Goal: Information Seeking & Learning: Learn about a topic

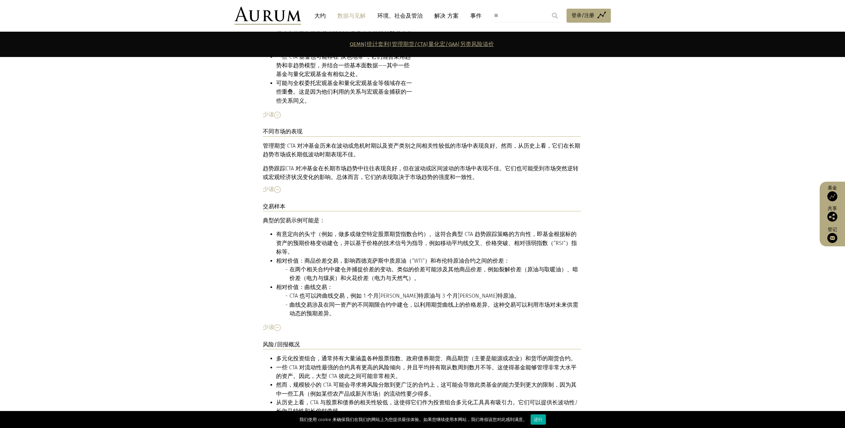
scroll to position [2431, 0]
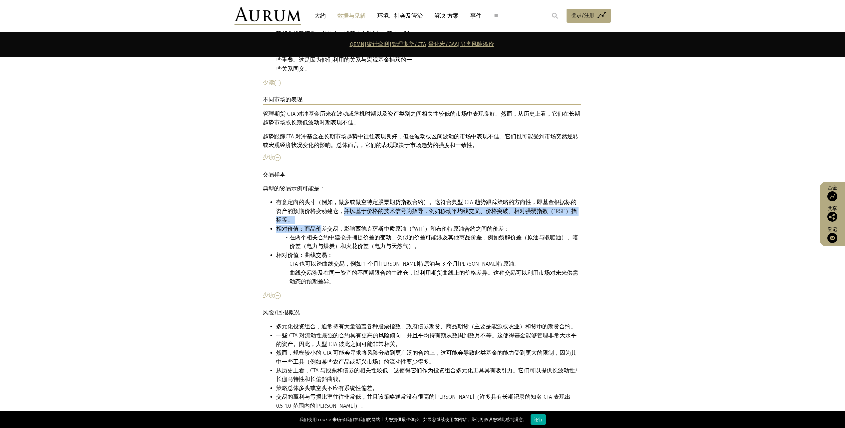
drag, startPoint x: 332, startPoint y: 194, endPoint x: 329, endPoint y: 187, distance: 7.9
click at [329, 198] on ul "有意定向的头寸（例如，做多或做空特定股票期货指数合约）。这符合典型 CTA 趋势跟踪策略的方向性，即基金根据标的资产的预期价格变动建仓，并以基于价格的技术信号…" at bounding box center [422, 242] width 318 height 88
drag, startPoint x: 329, startPoint y: 187, endPoint x: 408, endPoint y: 194, distance: 79.6
click at [410, 225] on font "相对价值：商品价差交易，影响西德克萨斯中质原油（“WTI”）和布伦特原油合约之间的价差：" at bounding box center [392, 228] width 233 height 6
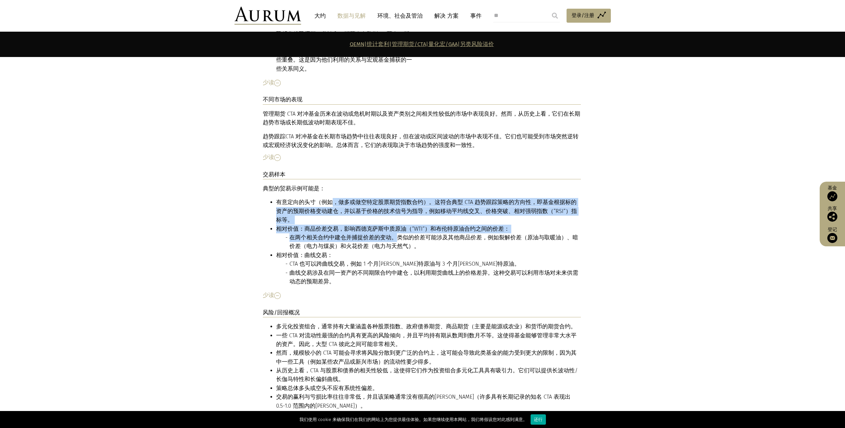
drag, startPoint x: 330, startPoint y: 178, endPoint x: 393, endPoint y: 201, distance: 67.2
click at [393, 201] on ul "有意定向的头寸（例如，做多或做空特定股票期货指数合约）。这符合典型 CTA 趋势跟踪策略的方向性，即基金根据标的资产的预期价格变动建仓，并以基于价格的技术信号…" at bounding box center [422, 242] width 318 height 88
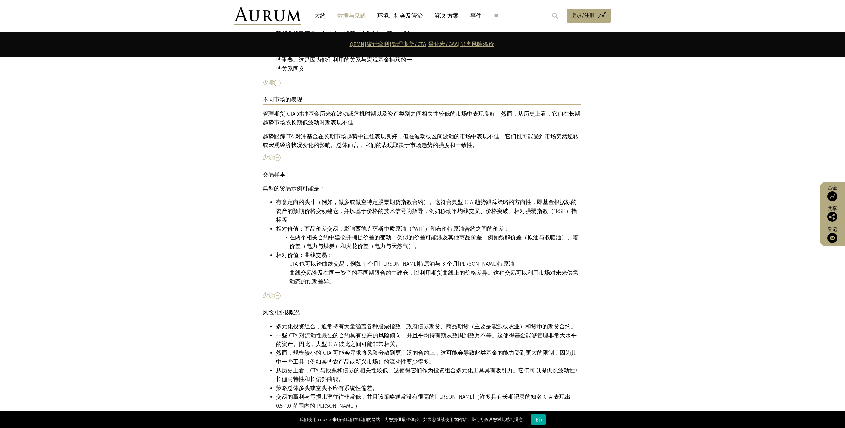
drag, startPoint x: 393, startPoint y: 201, endPoint x: 485, endPoint y: 246, distance: 102.5
click at [423, 233] on li "在两个相关合约中建仓并捕捉价差的变动。类似的价差可能涉及其他商品价差，例如裂解价差（原油与取暖油）、暗价差（电力与煤炭）和火花价差（电力与天然气）。" at bounding box center [434, 242] width 291 height 18
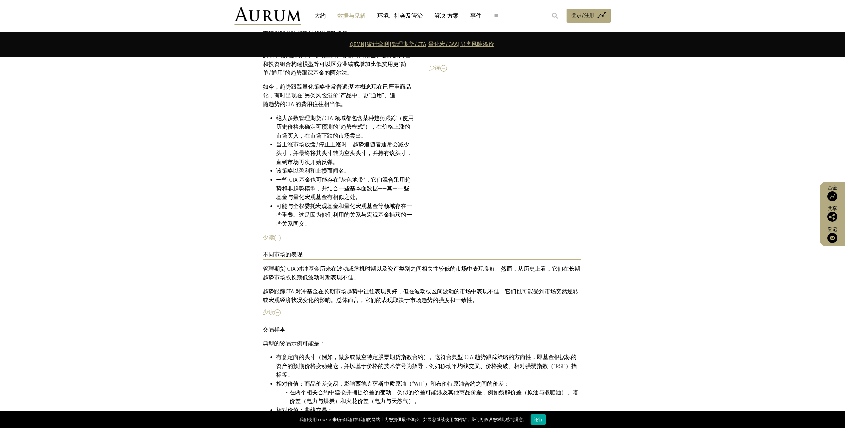
scroll to position [2298, 0]
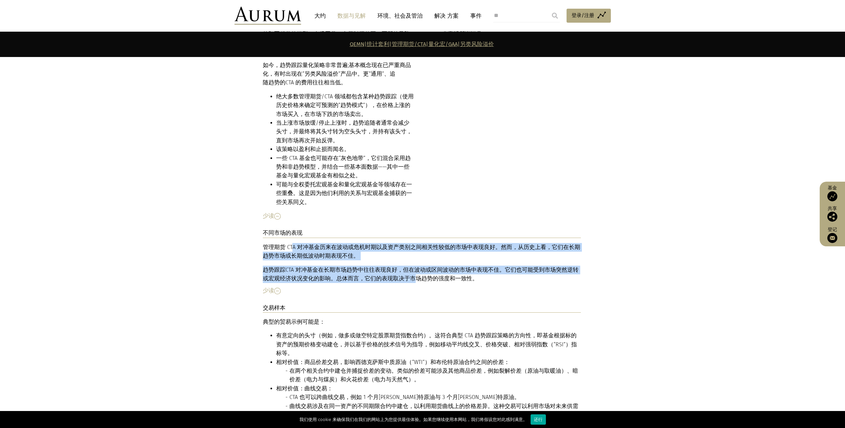
drag, startPoint x: 301, startPoint y: 221, endPoint x: 398, endPoint y: 251, distance: 100.9
click at [398, 251] on div "管理期货 CTA 对冲基金历来在波动或危机时期以及资产类别之间相关性较低的市场中表现良好。然而，从历史上看，它们在长期趋势市场或长期低波动时期表现不佳。 趋势…" at bounding box center [422, 263] width 318 height 40
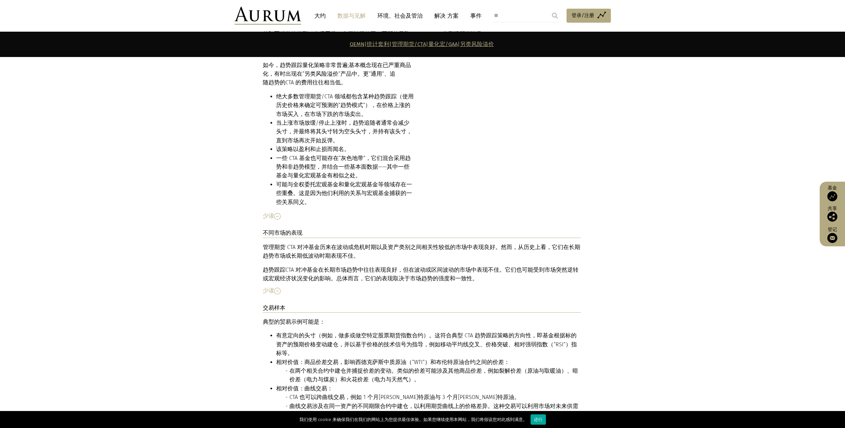
click at [375, 366] on li "在两个相关合约中建仓并捕捉价差的变动。类似的价差可能涉及其他商品价差，例如裂解价差（原油与取暖油）、暗价差（电力与煤炭）和火花价差（电力与天然气）。" at bounding box center [434, 375] width 291 height 18
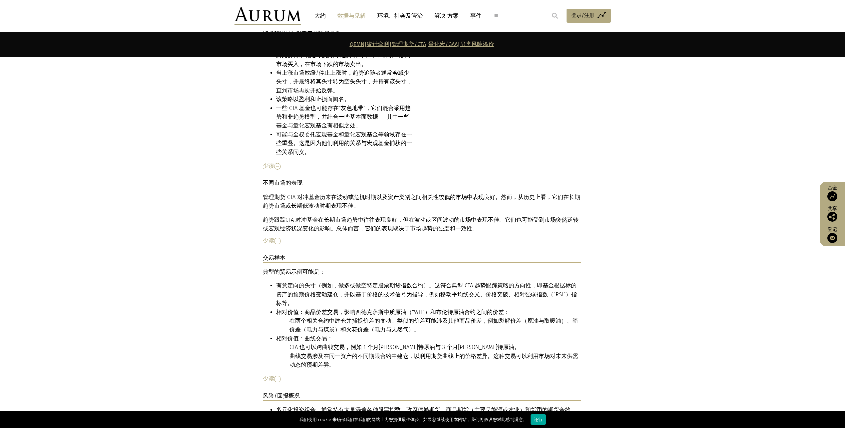
scroll to position [2364, 0]
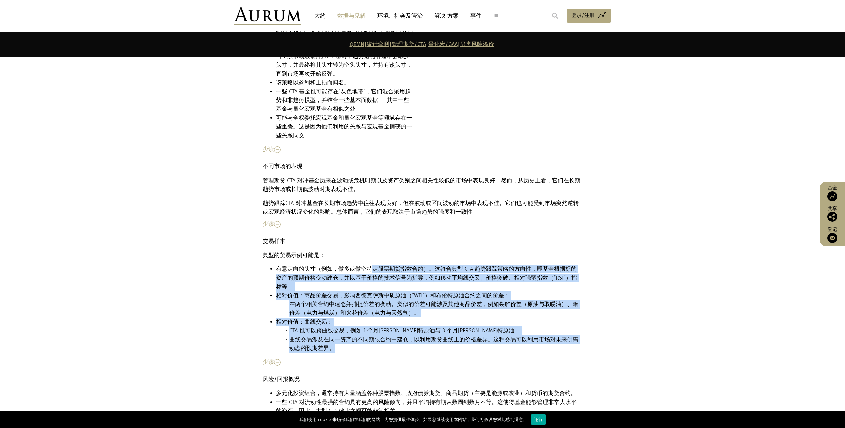
drag, startPoint x: 367, startPoint y: 244, endPoint x: 401, endPoint y: 313, distance: 76.4
click at [401, 313] on ul "有意定向的头寸（例如，做多或做空特定股票期货指数合约）。这符合典型 CTA 趋势跟踪策略的方向性，即基金根据标的资产的预期价格变动建仓，并以基于价格的技术信号…" at bounding box center [422, 308] width 318 height 88
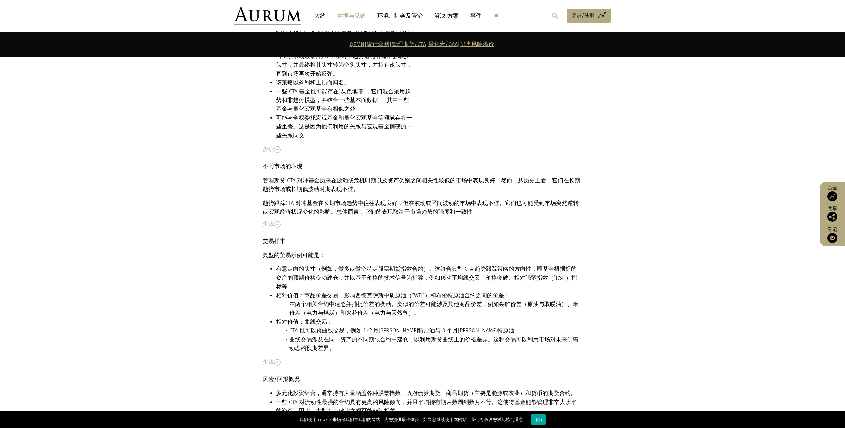
drag, startPoint x: 401, startPoint y: 313, endPoint x: 473, endPoint y: 326, distance: 73.2
click at [499, 357] on div "少读" at bounding box center [422, 361] width 318 height 9
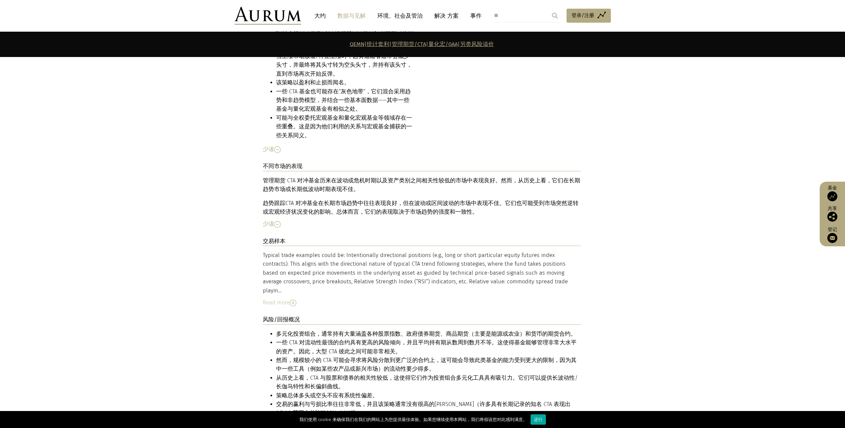
click at [292, 269] on div "交易样本 Typical trade examples could be: Intentionally directional positions (e.g.…" at bounding box center [422, 276] width 318 height 79
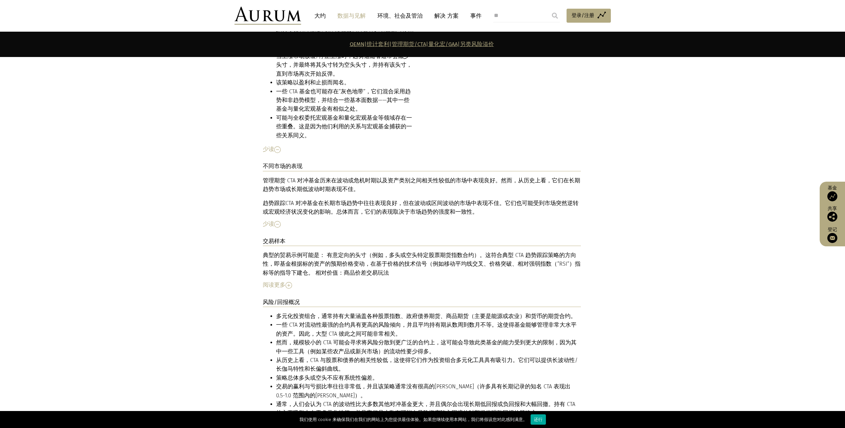
click at [289, 282] on img at bounding box center [288, 285] width 7 height 7
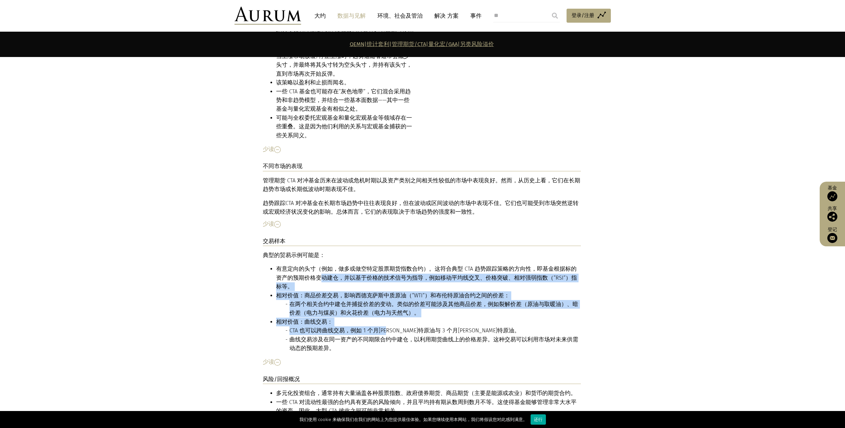
drag, startPoint x: 310, startPoint y: 248, endPoint x: 393, endPoint y: 294, distance: 94.5
click at [393, 294] on ul "有意定向的头寸（例如，做多或做空特定股票期货指数合约）。这符合典型 CTA 趋势跟踪策略的方向性，即基金根据标的资产的预期价格变动建仓，并以基于价格的技术信号…" at bounding box center [422, 308] width 318 height 88
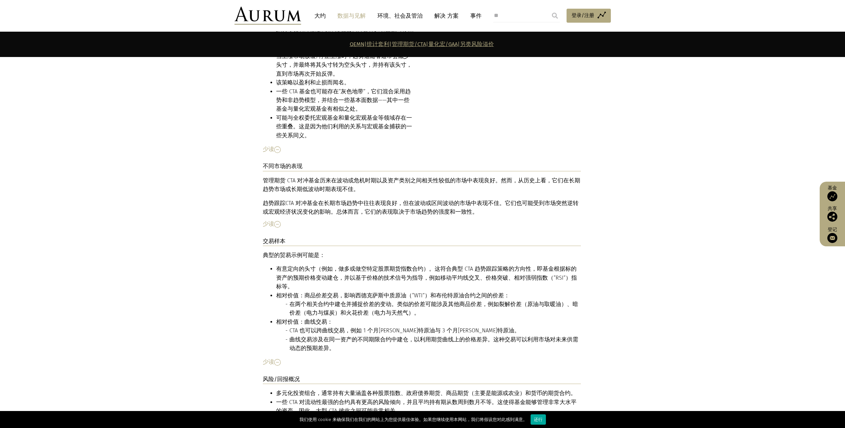
drag, startPoint x: 393, startPoint y: 294, endPoint x: 543, endPoint y: 298, distance: 149.9
click at [543, 326] on li "CTA 也可以跨曲线交易，例如 1 个月[PERSON_NAME]特原油与 3 个月[PERSON_NAME]特原油。" at bounding box center [434, 330] width 291 height 9
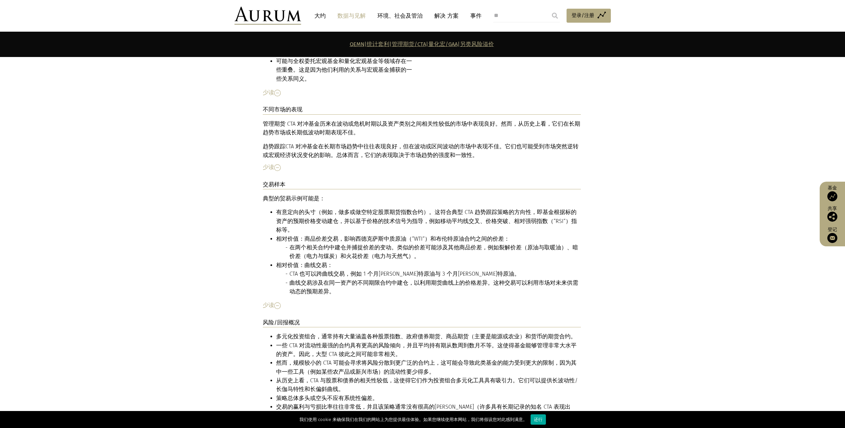
scroll to position [2431, 0]
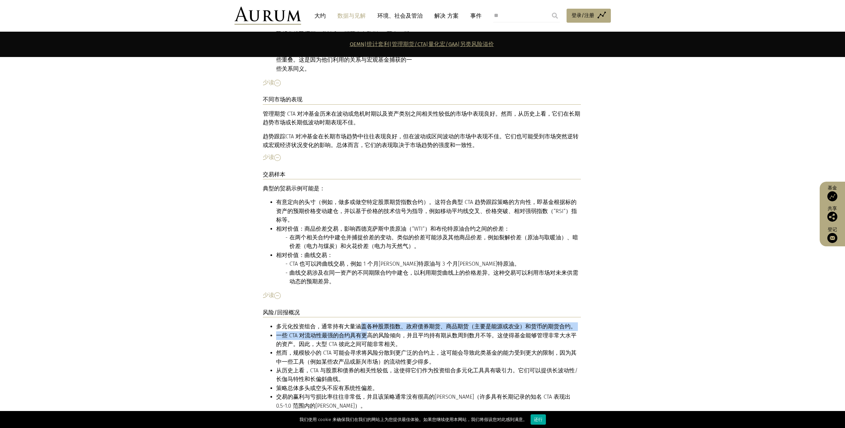
drag, startPoint x: 361, startPoint y: 291, endPoint x: 366, endPoint y: 298, distance: 9.1
click at [366, 322] on ul "多元化投资组合，通常持有大量涵盖各种股票指数、政府债券期货、商品期货（主要是能源或农业）和货币的期货合约。 一些 CTA 对流动性最强的合约具有更高的风险倾向…" at bounding box center [422, 405] width 318 height 167
click at [390, 331] on li "一些 CTA 对流动性最强的合约具有更高的风险倾向，并且平均持有期从数周到数月不等。这使得基金能够管理非常大水平的资产。因此，大型 CTA 彼此之间可能非常相…" at bounding box center [428, 340] width 305 height 18
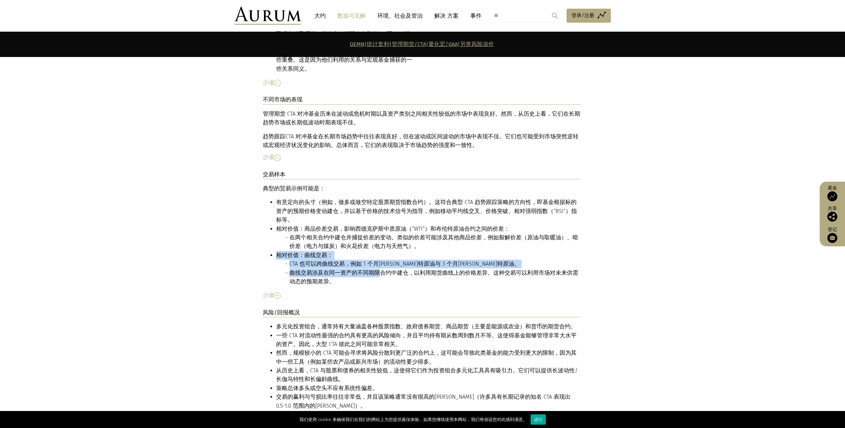
drag, startPoint x: 349, startPoint y: 224, endPoint x: 377, endPoint y: 240, distance: 32.3
click at [377, 251] on li "相对价值：曲线交易： CTA 也可以跨曲线交易，例如 1 个月[PERSON_NAME]特原油与 3 个月[PERSON_NAME]特原油。 曲线交易涉及在同…" at bounding box center [428, 268] width 305 height 35
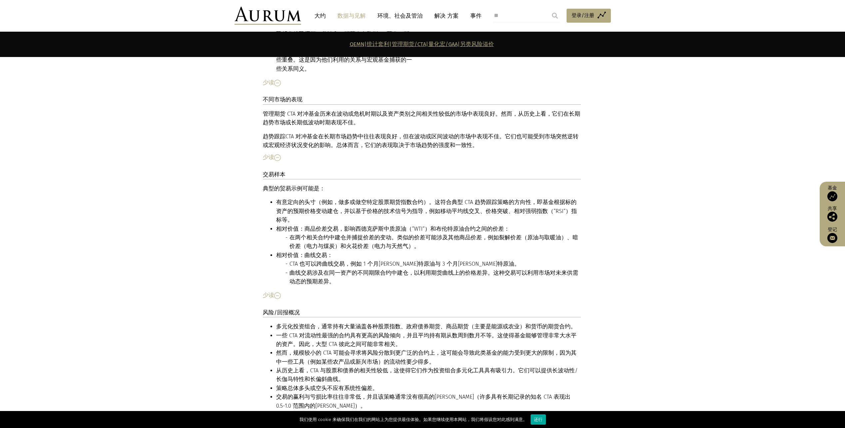
drag, startPoint x: 377, startPoint y: 240, endPoint x: 432, endPoint y: 329, distance: 103.9
click at [441, 348] on li "然而，规模较小的 CTA 可能会寻求将风险分散到更广泛的合约上，这可能会导致此类基金的能力受到更大的限制，因为其中一些工具（例如某些农产品或新兴市场）的流动性…" at bounding box center [428, 357] width 305 height 18
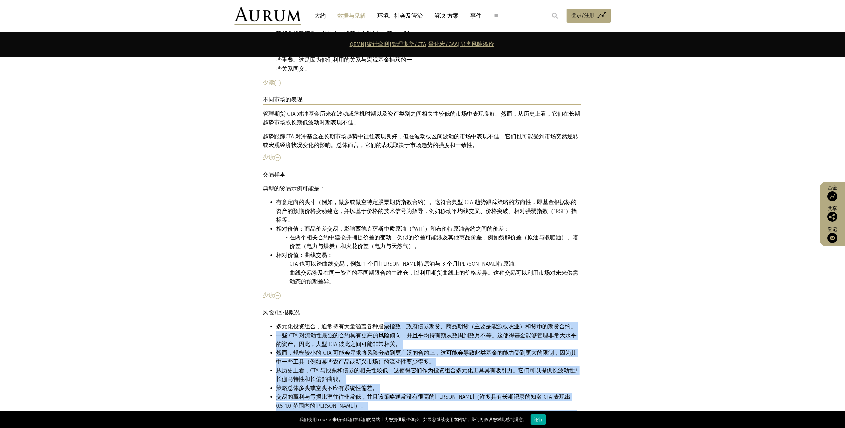
drag, startPoint x: 383, startPoint y: 294, endPoint x: 412, endPoint y: 401, distance: 110.7
click at [412, 401] on ul "多元化投资组合，通常持有大量涵盖各种股票指数、政府债券期货、商品期货（主要是能源或农业）和货币的期货合约。 一些 CTA 对流动性最强的合约具有更高的风险倾向…" at bounding box center [422, 405] width 318 height 167
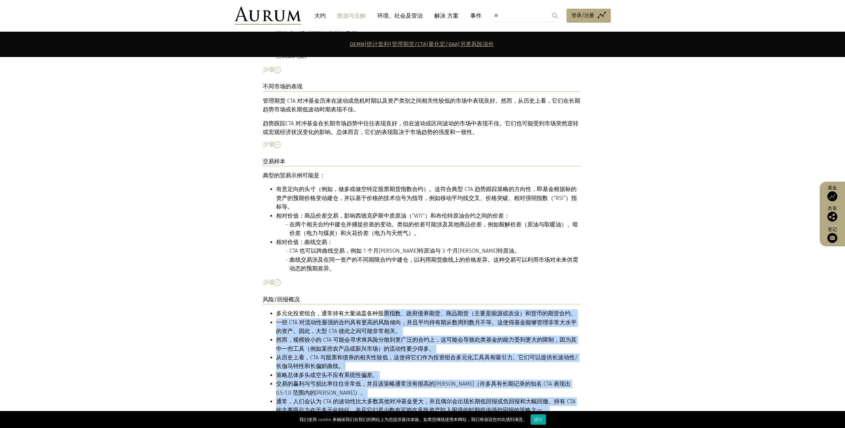
scroll to position [2497, 0]
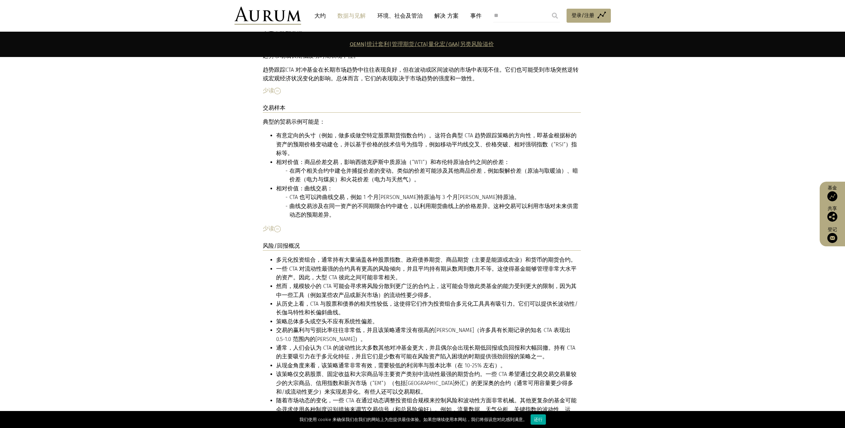
click at [395, 370] on li "该策略仅交易股票、固定收益和大宗商品等主要资产类别中流动性最强的期货合约。一些 CTA 希望通过交易交易交易量较少的大宗商品、信用指数和新兴市场（“EM”）（…" at bounding box center [428, 383] width 305 height 26
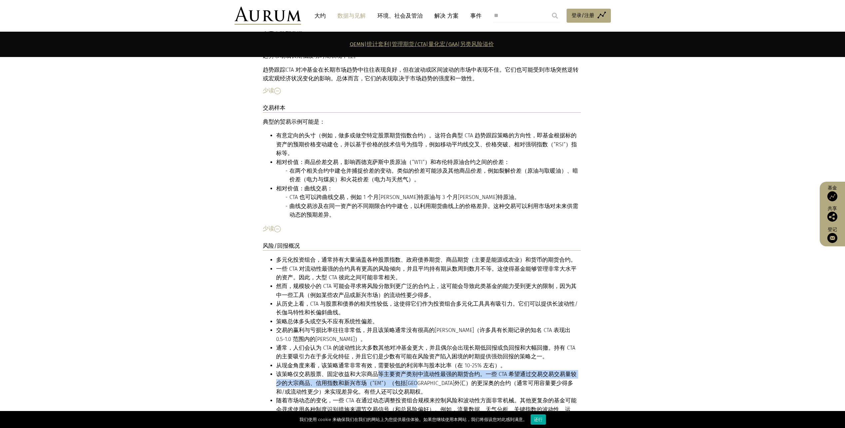
drag, startPoint x: 382, startPoint y: 340, endPoint x: 412, endPoint y: 351, distance: 32.2
click at [412, 370] on li "该策略仅交易股票、固定收益和大宗商品等主要资产类别中流动性最强的期货合约。一些 CTA 希望通过交易交易交易量较少的大宗商品、信用指数和新兴市场（“EM”）（…" at bounding box center [428, 383] width 305 height 26
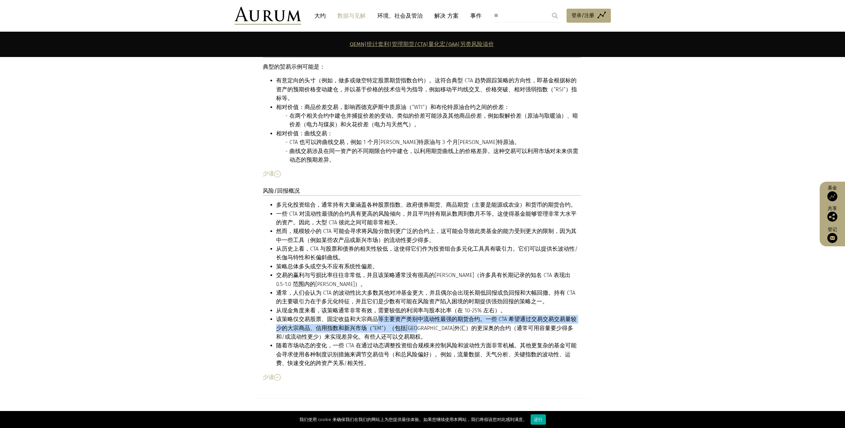
scroll to position [2564, 0]
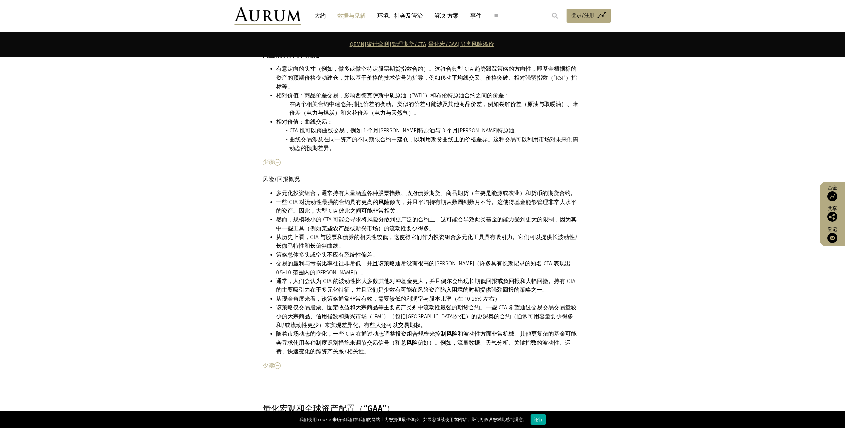
click at [386, 329] on li "随着市场动态的变化，一些 CTA 在通过动态调整投资组合规模来控制风险和波动性方面非常机械。其他更复杂的基金可能会寻求使用各种制度识别措施来调节交易信号（和总…" at bounding box center [428, 342] width 305 height 26
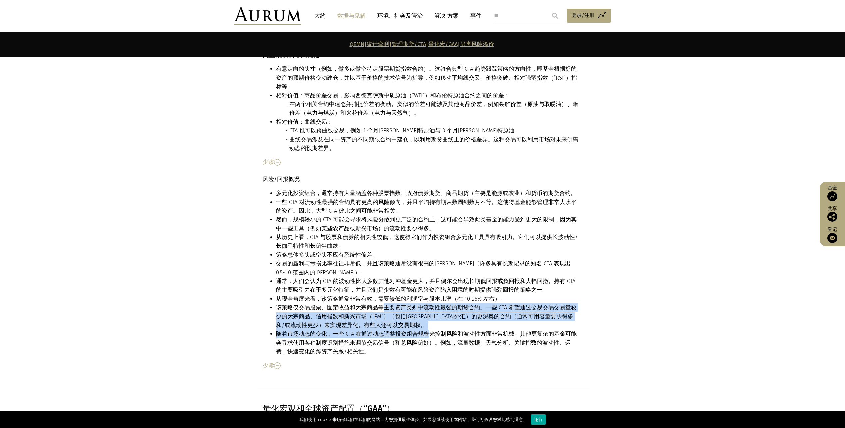
drag, startPoint x: 383, startPoint y: 272, endPoint x: 422, endPoint y: 303, distance: 50.2
click at [422, 303] on ul "多元化投资组合，通常持有大量涵盖各种股票指数、政府债券期货、商品期货（主要是能源或农业）和货币的期货合约。 一些 CTA 对流动性最强的合约具有更高的风险倾向…" at bounding box center [422, 272] width 318 height 167
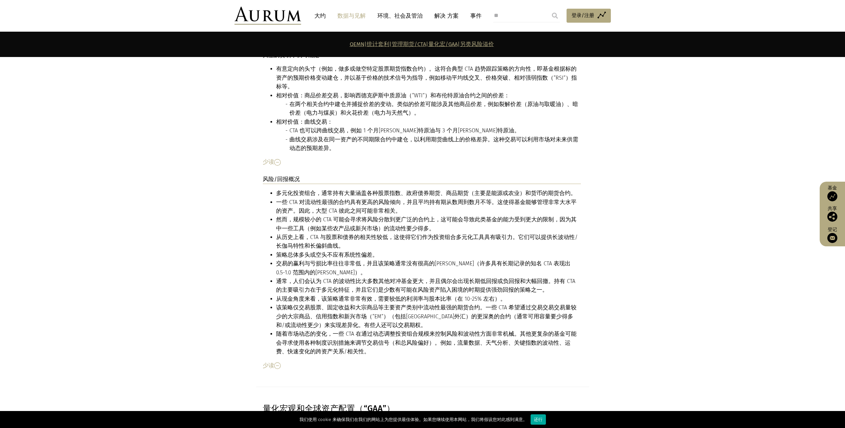
drag, startPoint x: 682, startPoint y: 320, endPoint x: 462, endPoint y: 287, distance: 222.6
click at [682, 320] on section "描述 商品交易顾问（“CTA”）主要以系统的方式在指数层面或宏观工具（例如期货或外汇合约）中持有定向头寸。从技术上讲，CTA 是商品和期货交易委员会（“CFT…" at bounding box center [422, 23] width 845 height 727
click at [433, 329] on li "随着市场动态的变化，一些 CTA 在通过动态调整投资组合规模来控制风险和波动性方面非常机械。其他更复杂的基金可能会寻求使用各种制度识别措施来调节交易信号（和总…" at bounding box center [428, 342] width 305 height 26
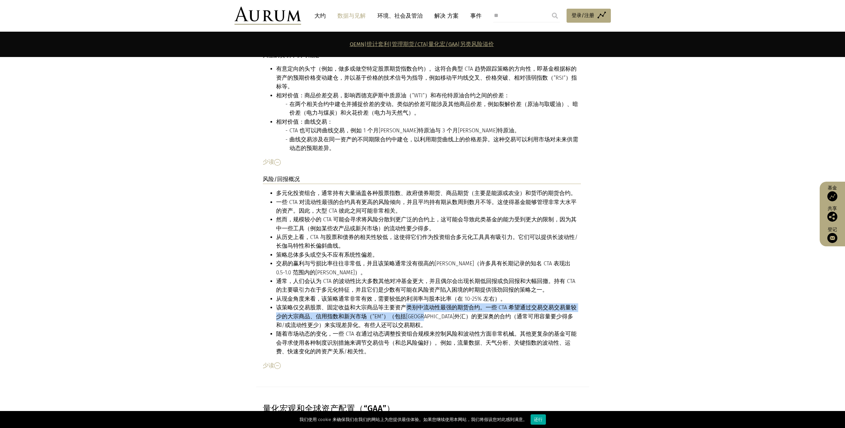
drag, startPoint x: 404, startPoint y: 273, endPoint x: 419, endPoint y: 278, distance: 15.6
click at [419, 303] on li "该策略仅交易股票、固定收益和大宗商品等主要资产类别中流动性最强的期货合约。一些 CTA 希望通过交易交易交易量较少的大宗商品、信用指数和新兴市场（“EM”）（…" at bounding box center [428, 316] width 305 height 26
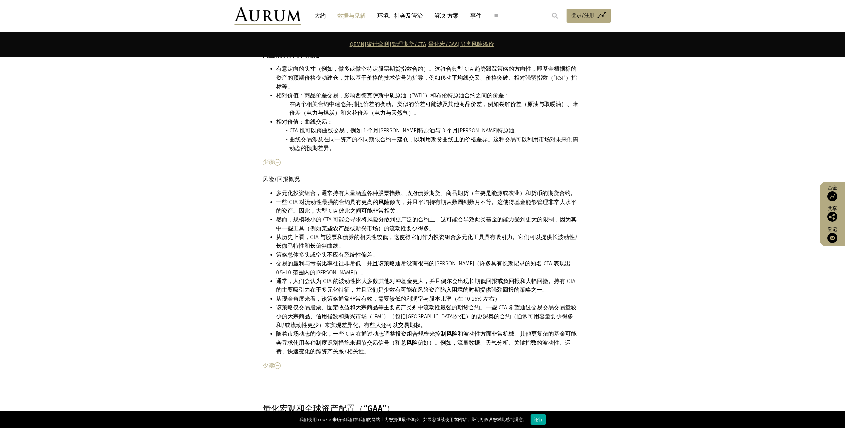
drag, startPoint x: 419, startPoint y: 278, endPoint x: 552, endPoint y: 305, distance: 135.5
click at [562, 329] on li "随着市场动态的变化，一些 CTA 在通过动态调整投资组合规模来控制风险和波动性方面非常机械。其他更复杂的基金可能会寻求使用各种制度识别措施来调节交易信号（和总…" at bounding box center [428, 342] width 305 height 26
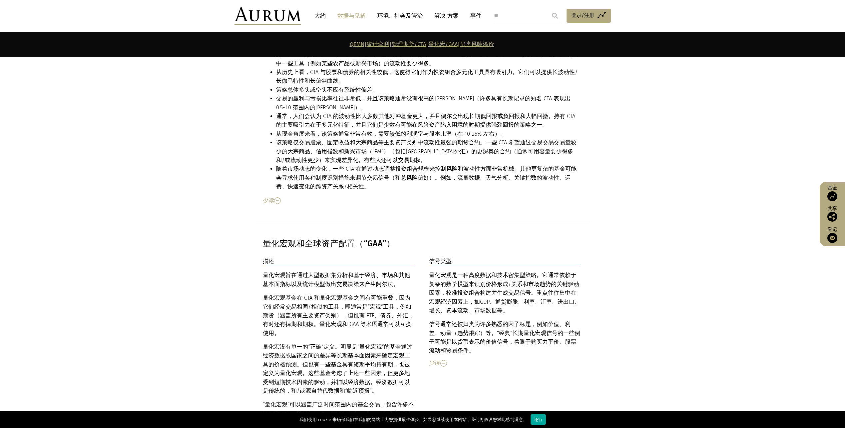
scroll to position [2730, 0]
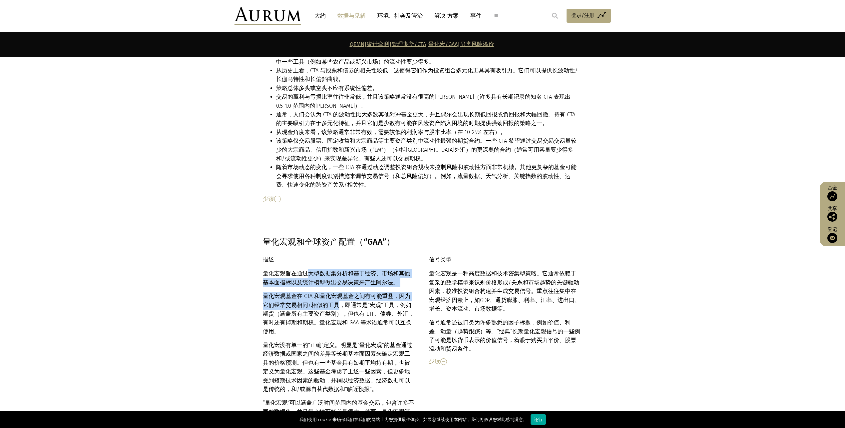
drag, startPoint x: 308, startPoint y: 239, endPoint x: 333, endPoint y: 273, distance: 42.8
click at [333, 273] on div "量化宏观旨在通过大型数据集分析和基于经济、市场和其他基本面指标以及统计模型做出交易决策来产生阿尔法。 量化宏观基金在 CTA 和量化宏观基金之间有可能重叠，因…" at bounding box center [339, 389] width 152 height 240
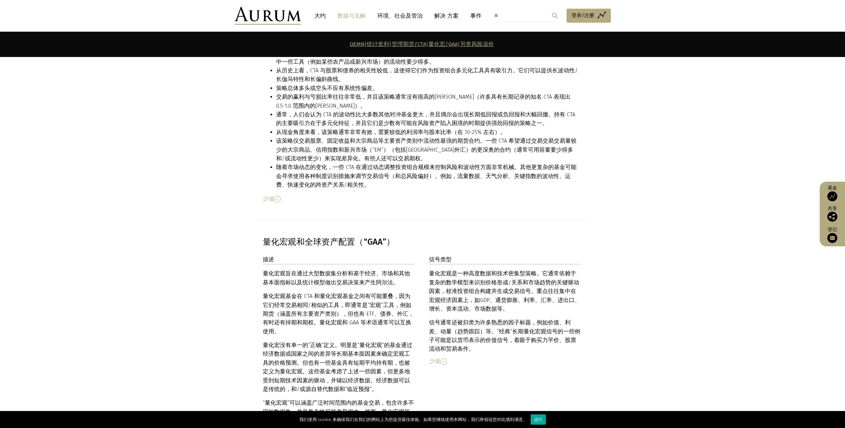
drag, startPoint x: 751, startPoint y: 128, endPoint x: 735, endPoint y: 129, distance: 16.1
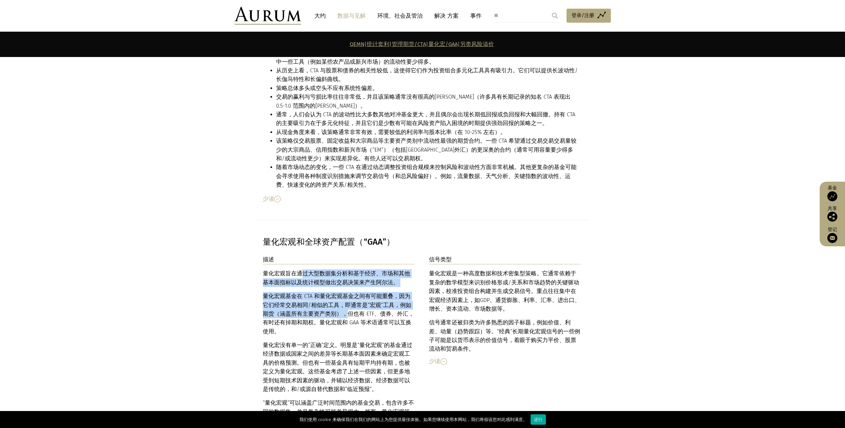
drag, startPoint x: 299, startPoint y: 237, endPoint x: 333, endPoint y: 277, distance: 52.7
click at [333, 277] on div "量化宏观旨在通过大型数据集分析和基于经济、市场和其他基本面指标以及统计模型做出交易决策来产生阿尔法。 量化宏观基金在 CTA 和量化宏观基金之间有可能重叠，因…" at bounding box center [339, 389] width 152 height 240
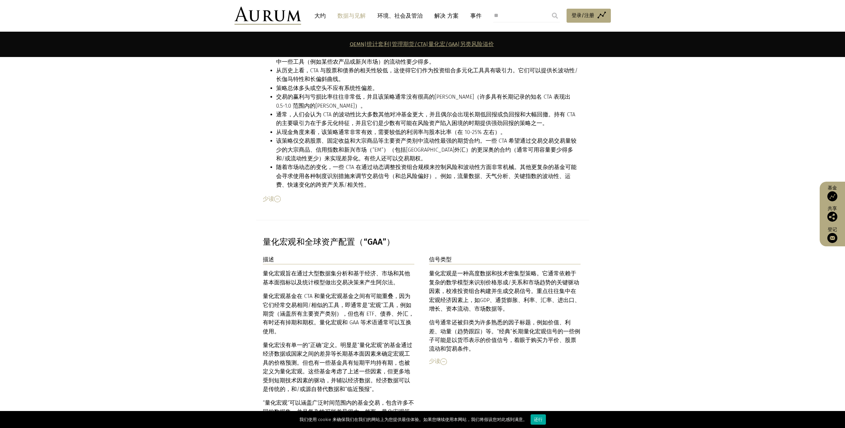
drag, startPoint x: 333, startPoint y: 277, endPoint x: 508, endPoint y: 382, distance: 203.6
click at [526, 334] on div "信号类型 Quant macro is a highly data and technology intensive strategy. It typical…" at bounding box center [505, 314] width 152 height 119
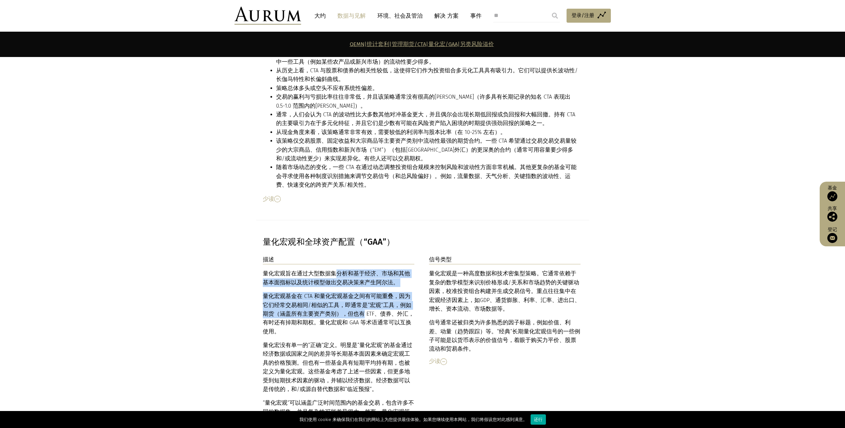
drag, startPoint x: 336, startPoint y: 234, endPoint x: 346, endPoint y: 273, distance: 40.1
click at [346, 273] on div "描述 Quant macro aims to generate alpha through large data set analysis and makin…" at bounding box center [339, 393] width 152 height 276
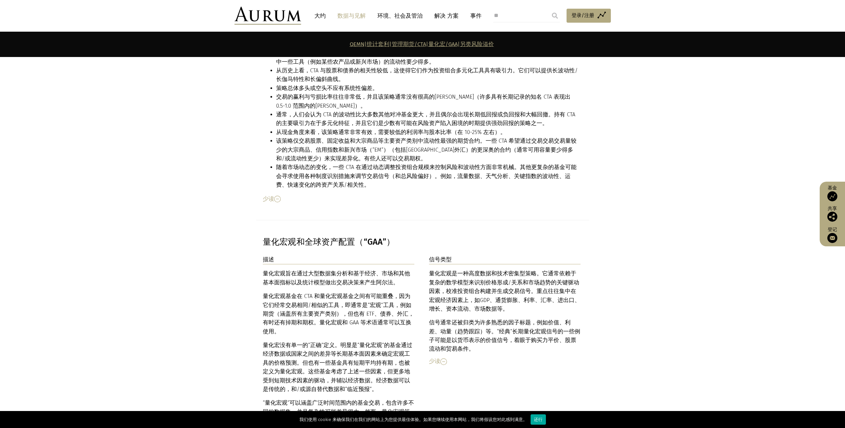
drag, startPoint x: 346, startPoint y: 273, endPoint x: 573, endPoint y: 308, distance: 229.7
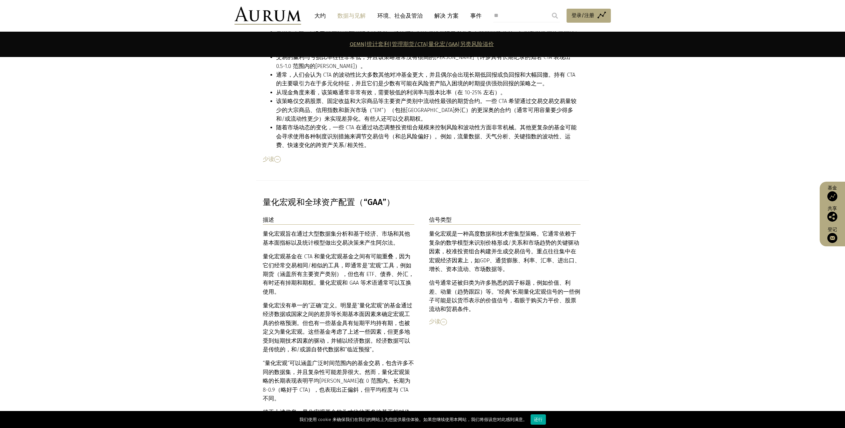
scroll to position [2764, 0]
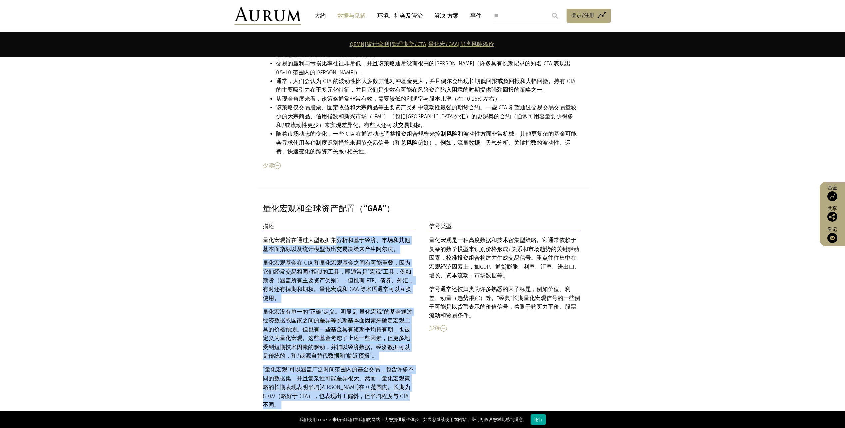
drag, startPoint x: 332, startPoint y: 203, endPoint x: 339, endPoint y: 399, distance: 196.6
click at [339, 399] on div "量化宏观旨在通过大型数据集分析和基于经济、市场和其他基本面指标以及统计模型做出交易决策来产生阿尔法。 量化宏观基金在 CTA 和量化宏观基金之间有可能重叠，因…" at bounding box center [339, 356] width 152 height 240
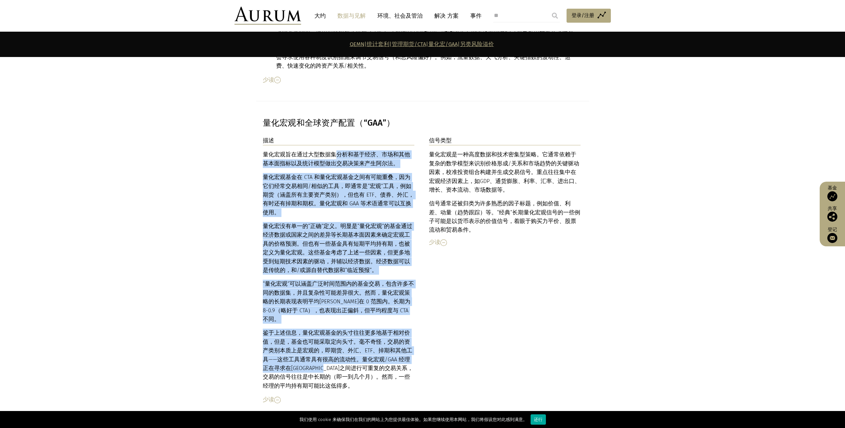
scroll to position [2864, 0]
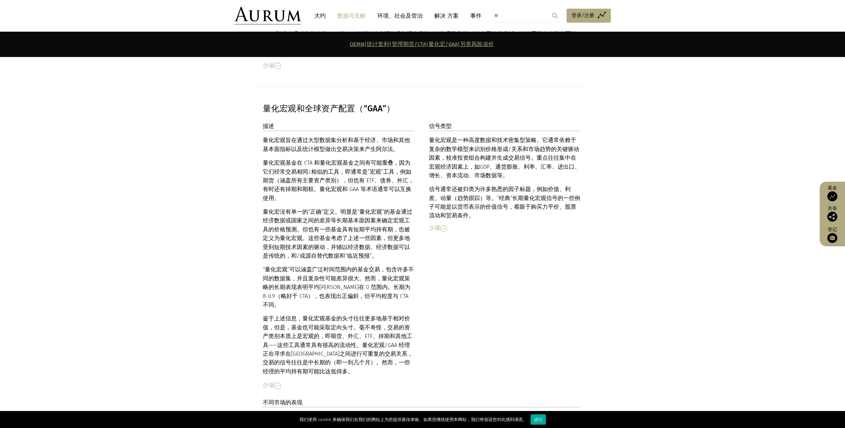
click at [356, 314] on p "鉴于上述信息，量化宏观基金的头寸往往更多地基于相对价值，但是，基金也可能采取定向头寸。毫不奇怪，交易的资产类别本质上是宏观的，即期货、外汇、ETF、掉期和其他…" at bounding box center [339, 345] width 152 height 62
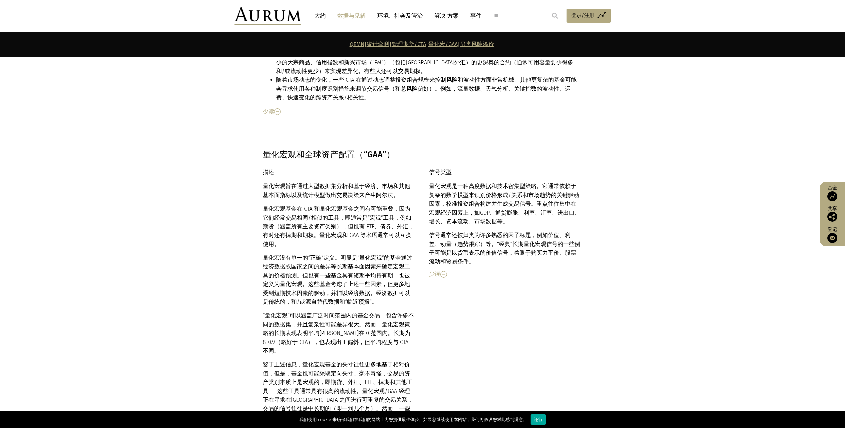
scroll to position [2797, 0]
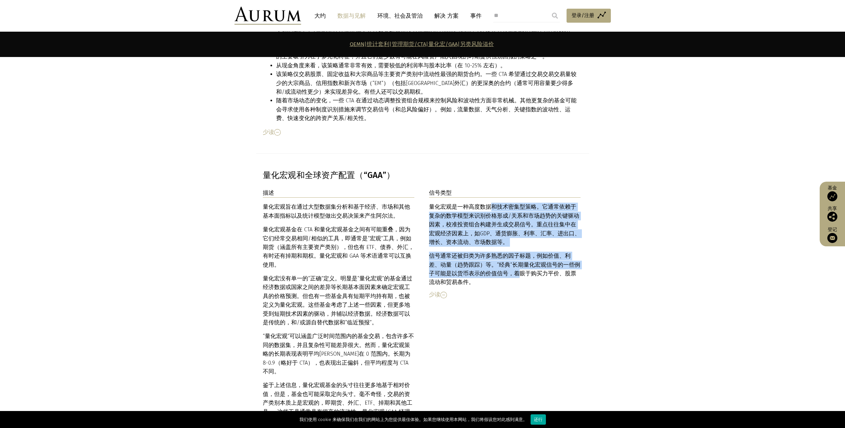
drag, startPoint x: 487, startPoint y: 172, endPoint x: 505, endPoint y: 243, distance: 72.5
click at [505, 243] on div "量化宏观是一种高度数据和技术密集型策略。它通常依赖于复杂的数学模型来识别价格形成/关系和市场趋势的关键驱动因素，校准投资组合构建并生成交易信号。重点往往集中在…" at bounding box center [505, 244] width 152 height 84
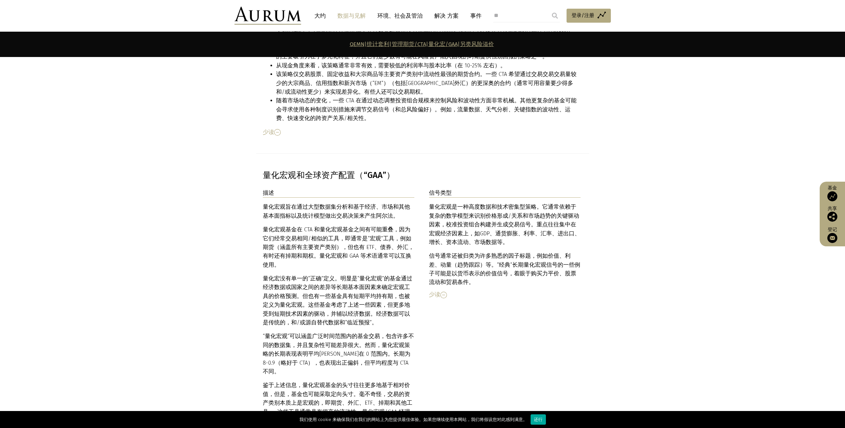
drag, startPoint x: 505, startPoint y: 243, endPoint x: 532, endPoint y: 274, distance: 41.6
click at [539, 269] on div "信号类型 Quant macro is a highly data and technology intensive strategy. It typical…" at bounding box center [505, 247] width 152 height 119
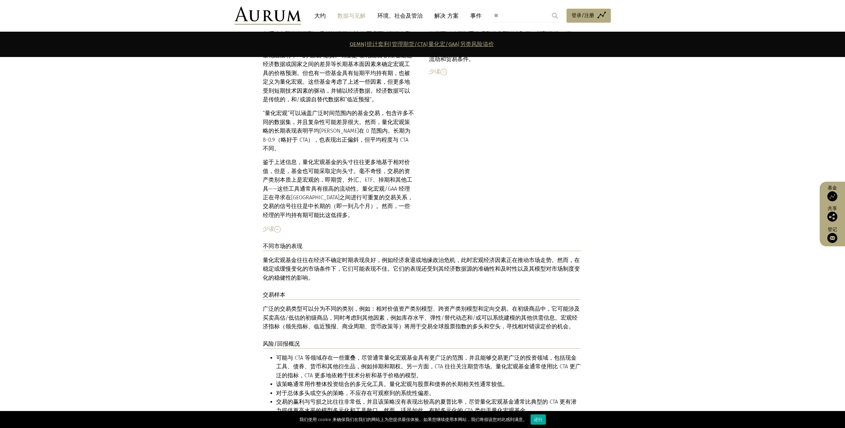
scroll to position [3030, 0]
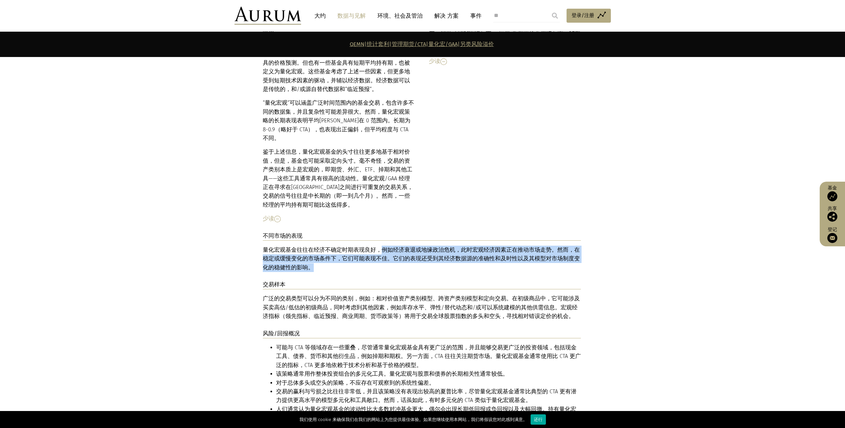
drag, startPoint x: 380, startPoint y: 199, endPoint x: 406, endPoint y: 218, distance: 32.6
click at [406, 245] on p "量化宏观基金往往在经济不确定时期表现良好，例如经济衰退或地缘政治危机，此时宏观经济因素正在推动市场走势。然而，在稳定或缓慢变化的市场条件下，它们可能表现不佳。…" at bounding box center [422, 258] width 318 height 26
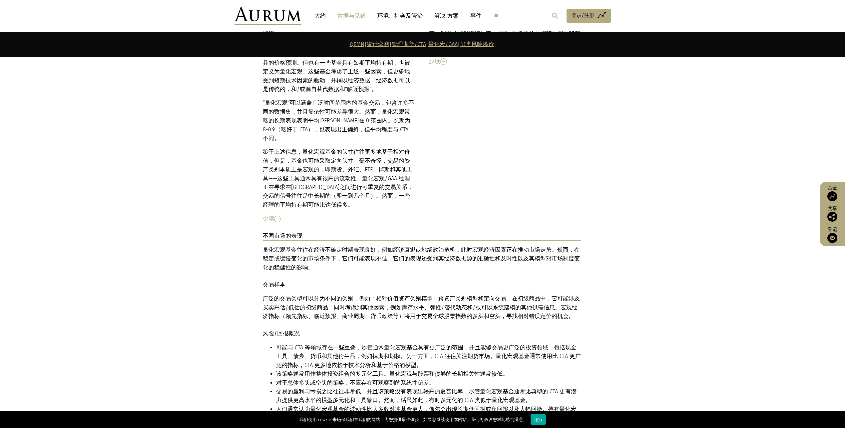
drag, startPoint x: 406, startPoint y: 218, endPoint x: 408, endPoint y: 253, distance: 34.3
click at [408, 294] on p "广泛的 交易类型 可以分为不同的类别，例如：相对价值资产类别模型、跨资产类别模型和定向交易。在初级商品中，它可能涉及买卖高估/低估的初级商品，同时考虑到其他因…" at bounding box center [422, 307] width 318 height 26
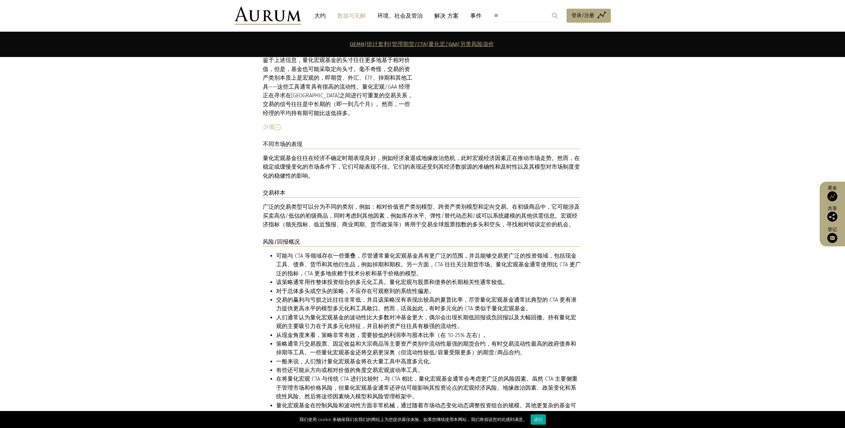
scroll to position [3197, 0]
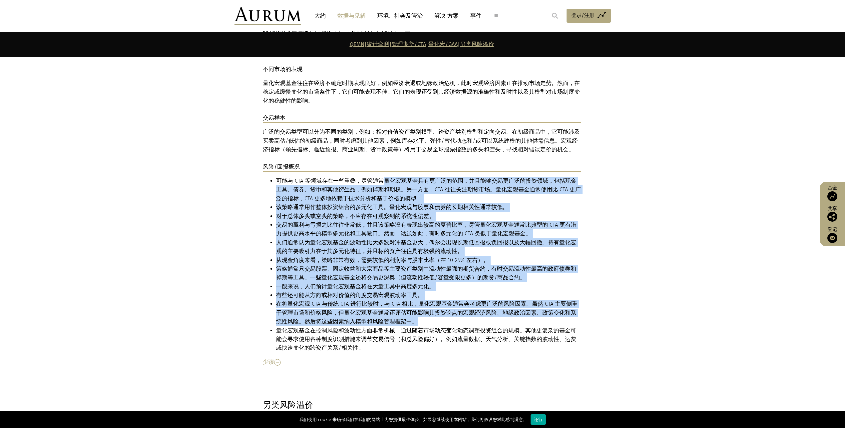
drag, startPoint x: 380, startPoint y: 128, endPoint x: 403, endPoint y: 269, distance: 143.4
click at [403, 269] on ul "可能与 CTA 等领域存在一些重叠，尽管通常量化宏观基金具有更广泛的范围，并且能够交易更广泛的投资领域，包括现金工具、债券、货币和其他衍生品，例如掉期和期权。…" at bounding box center [422, 264] width 318 height 176
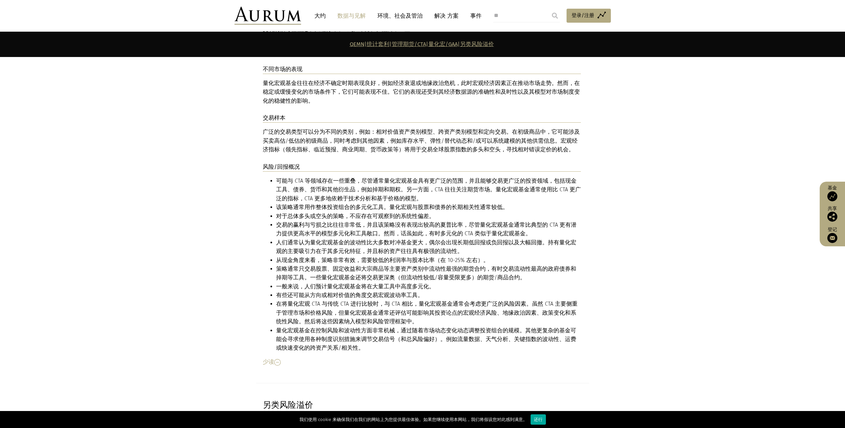
drag, startPoint x: 403, startPoint y: 269, endPoint x: 547, endPoint y: 303, distance: 148.9
click at [547, 303] on div "There can be some overlap with areas such as CTAs, although typically quant mac…" at bounding box center [422, 270] width 318 height 189
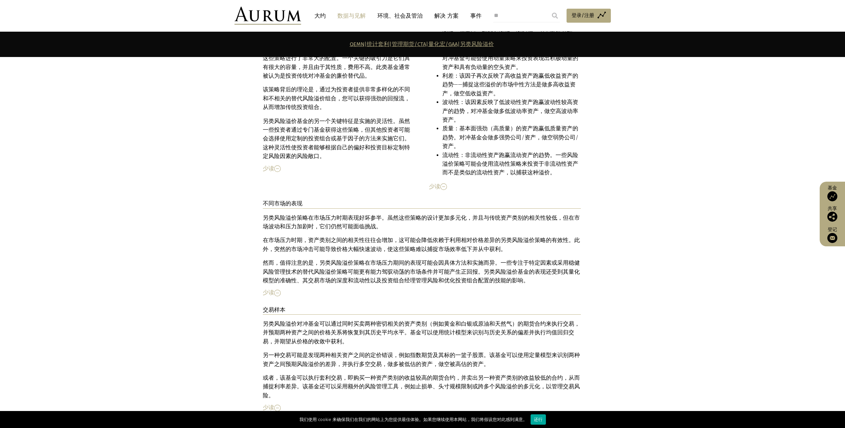
scroll to position [3829, 0]
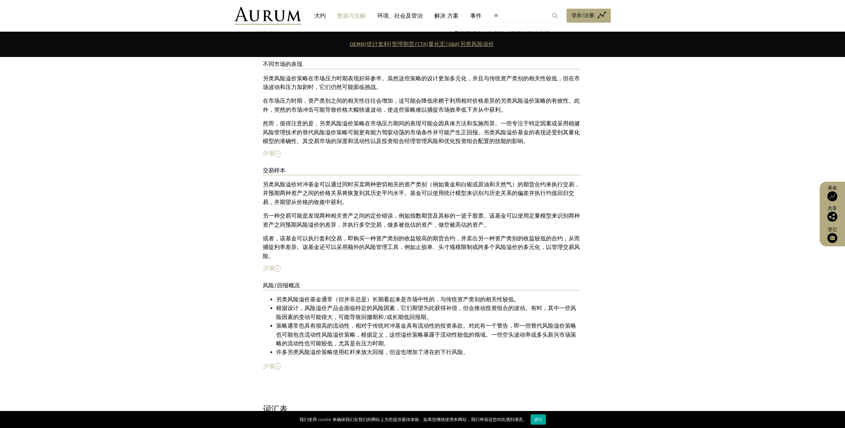
click at [424, 180] on div "另类风险溢价对冲基金可以通过同时买卖两种密切相关的资产类别（例如黄金和白银或原油和天然气）的期货合约来执行交易，并预期两种资产之间的价格关系将恢复到其历史平均…" at bounding box center [422, 220] width 318 height 80
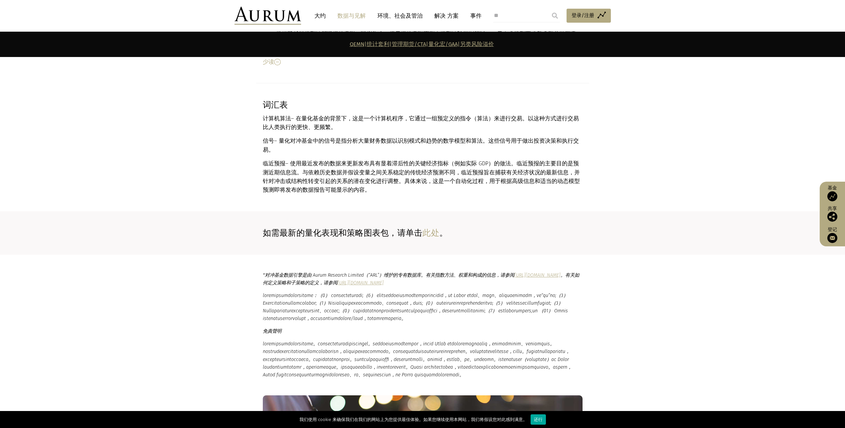
scroll to position [4129, 0]
